Goal: Check status: Check status

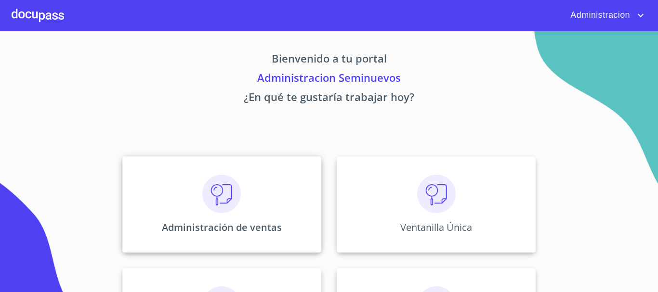
click at [224, 235] on div "Administración de ventas" at bounding box center [221, 205] width 199 height 96
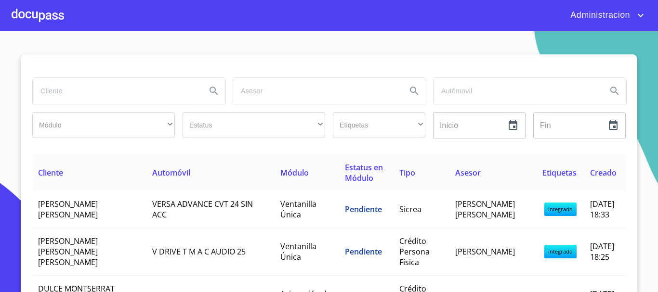
click at [71, 103] on input "search" at bounding box center [116, 91] width 166 height 26
type input "[PERSON_NAME] [PERSON_NAME]"
click at [201, 78] on div "[PERSON_NAME] [PERSON_NAME]" at bounding box center [129, 91] width 193 height 26
click at [208, 88] on icon "Search" at bounding box center [214, 91] width 12 height 12
click at [129, 84] on input "[PERSON_NAME] [PERSON_NAME]" at bounding box center [116, 91] width 166 height 26
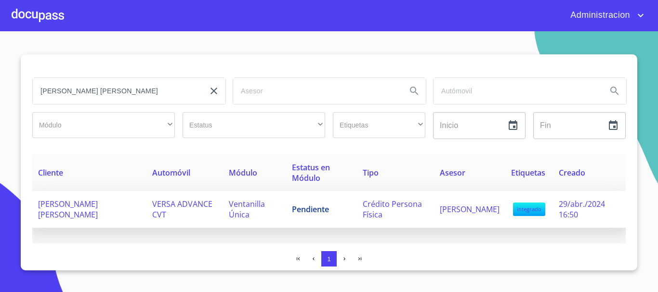
click at [47, 211] on span "[PERSON_NAME] [PERSON_NAME]" at bounding box center [68, 209] width 60 height 21
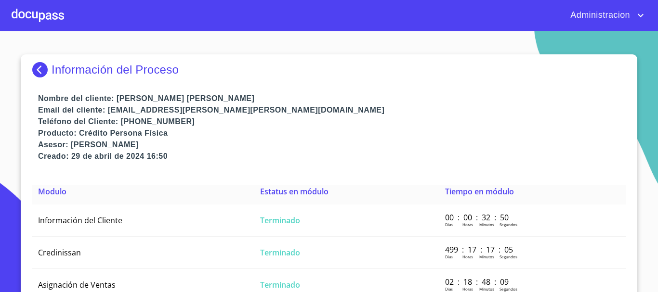
scroll to position [9, 0]
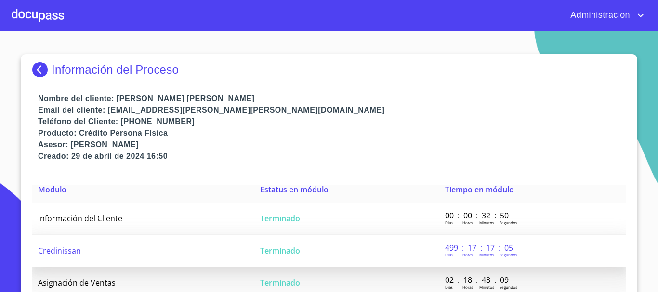
click at [99, 249] on td "Credinissan" at bounding box center [143, 251] width 222 height 32
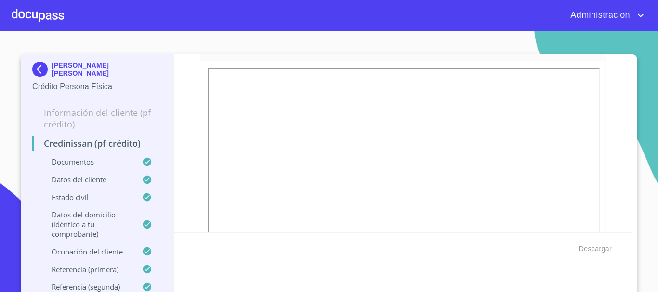
scroll to position [1637, 0]
click at [35, 68] on img at bounding box center [41, 69] width 19 height 15
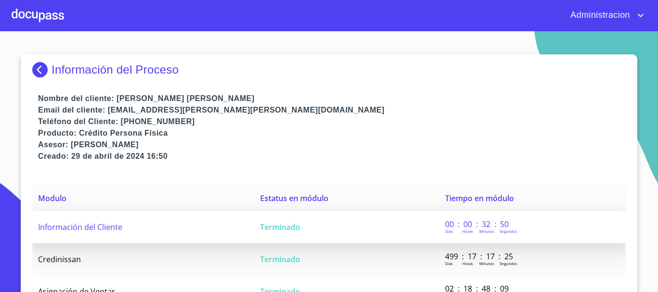
click at [68, 222] on td "Información del Cliente" at bounding box center [143, 227] width 222 height 32
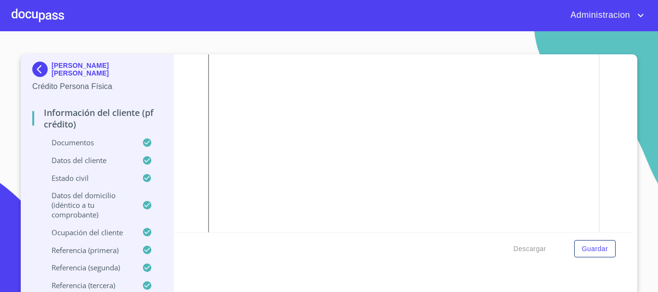
scroll to position [2338, 0]
click at [33, 67] on img at bounding box center [41, 69] width 19 height 15
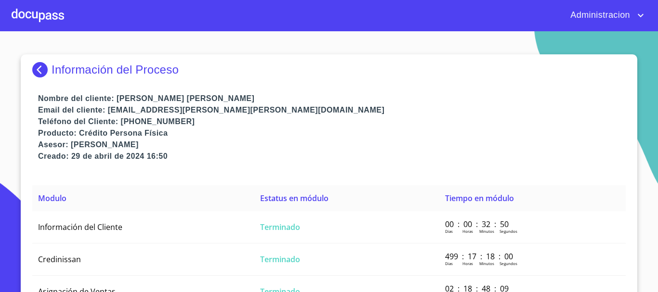
click at [32, 66] on img at bounding box center [41, 69] width 19 height 15
